Goal: Task Accomplishment & Management: Manage account settings

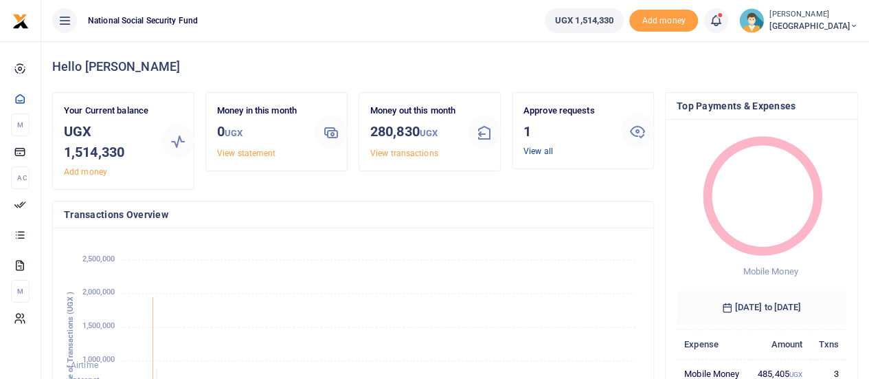
scroll to position [11, 11]
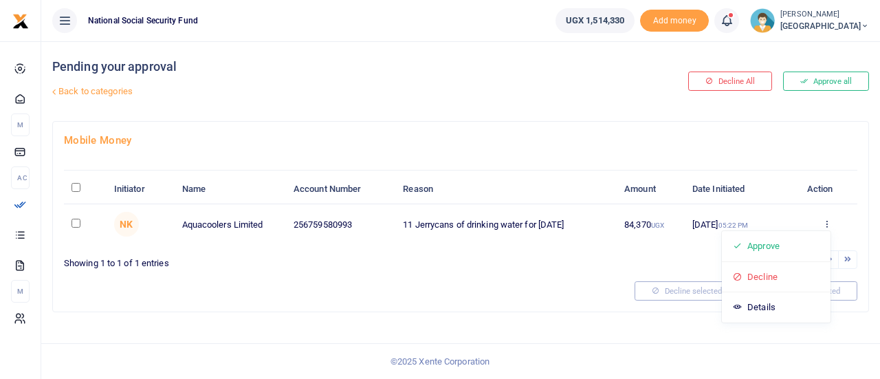
click at [769, 316] on div "Approve Decline Details" at bounding box center [776, 276] width 110 height 93
click at [834, 222] on div "Approve Decline Details" at bounding box center [826, 225] width 46 height 14
click at [828, 223] on icon at bounding box center [826, 224] width 9 height 10
click at [782, 271] on link "Decline" at bounding box center [776, 276] width 109 height 19
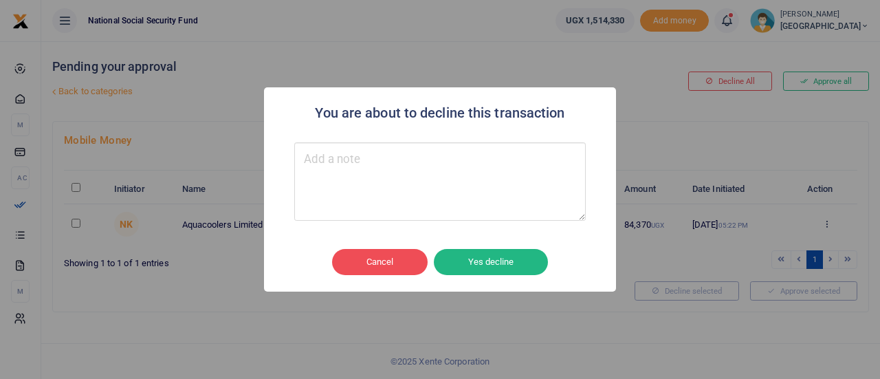
click at [657, 126] on div "You are about to decline this transaction × Cancel No Yes decline" at bounding box center [440, 189] width 880 height 379
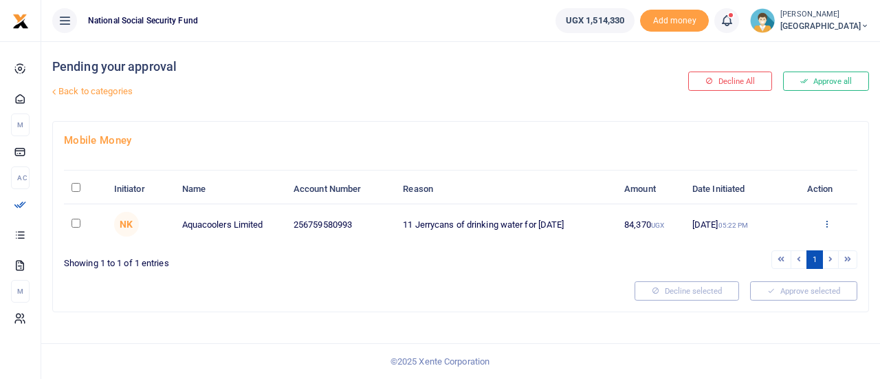
click at [828, 222] on icon at bounding box center [826, 224] width 9 height 10
click at [770, 304] on link "Details" at bounding box center [776, 307] width 109 height 19
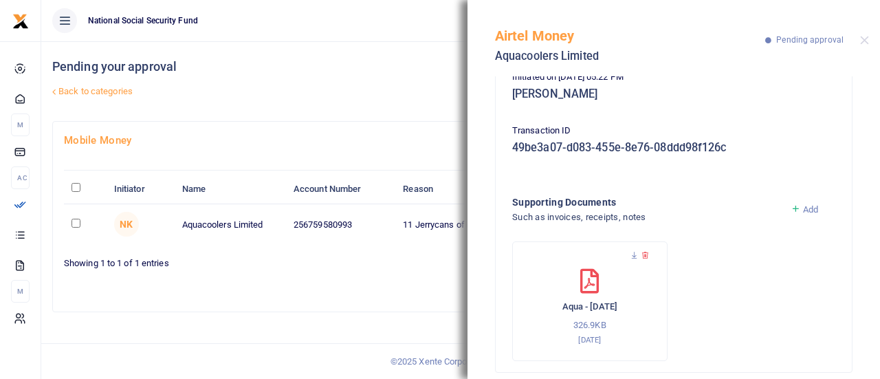
scroll to position [201, 0]
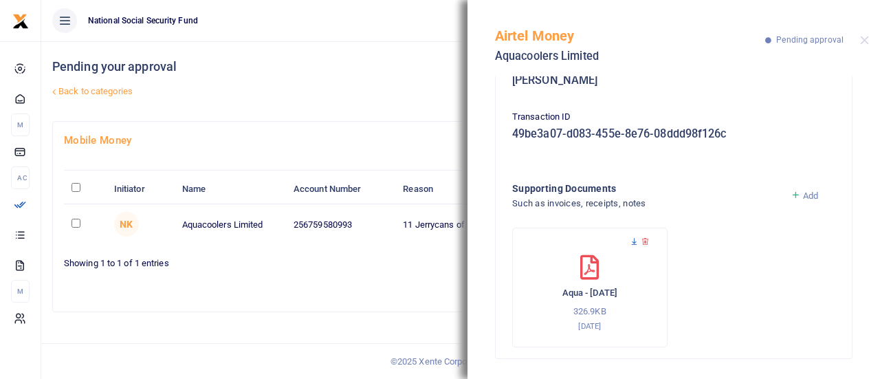
click at [633, 237] on icon at bounding box center [634, 241] width 9 height 9
